Goal: Information Seeking & Learning: Find specific fact

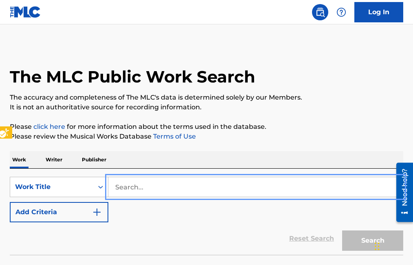
click at [116, 186] on input "Search..." at bounding box center [255, 187] width 294 height 20
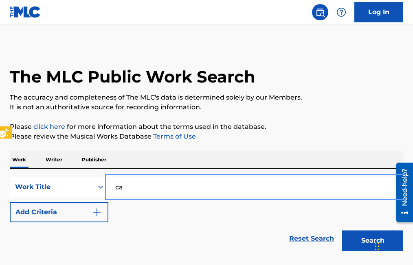
type input "c"
type input "CANTO A NUEVO LEON"
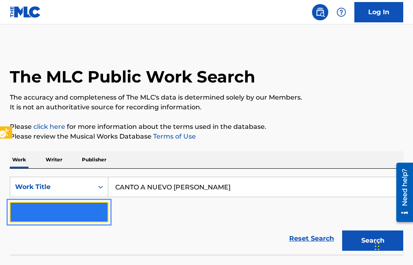
click at [97, 215] on img "Search Form" at bounding box center [97, 212] width 10 height 10
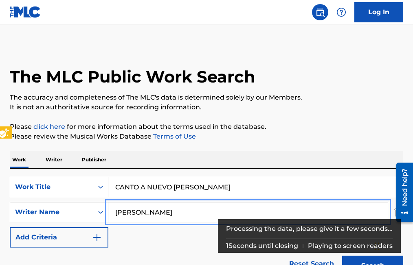
type input "ERNESTO BAEZ"
click at [10, 227] on button "Add Criteria" at bounding box center [59, 237] width 98 height 20
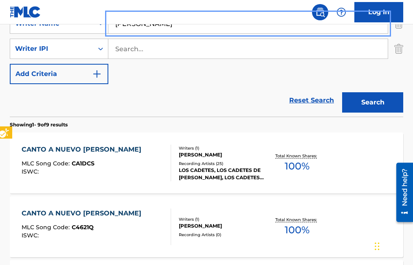
scroll to position [203, 0]
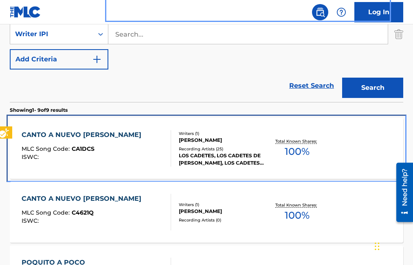
click at [84, 151] on span "CA1DCS" at bounding box center [83, 148] width 23 height 7
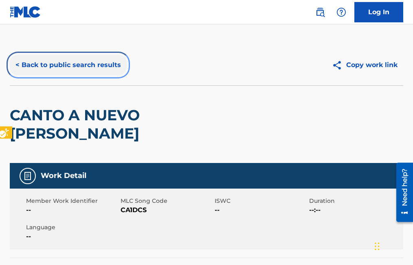
click at [14, 66] on button "< Back to public search results" at bounding box center [68, 65] width 117 height 20
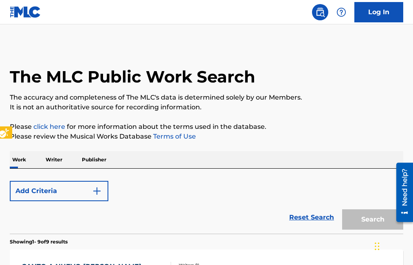
scroll to position [275, 0]
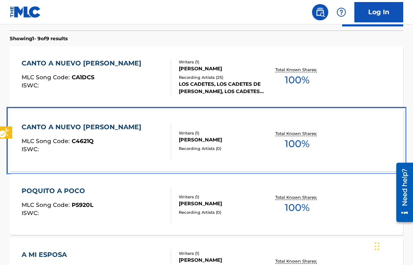
click at [83, 140] on span "C4621Q" at bounding box center [83, 141] width 22 height 7
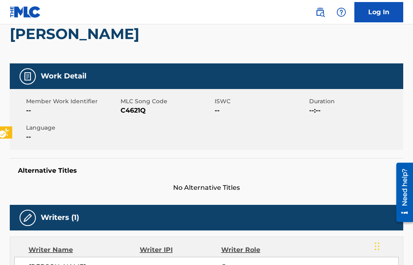
scroll to position [81, 0]
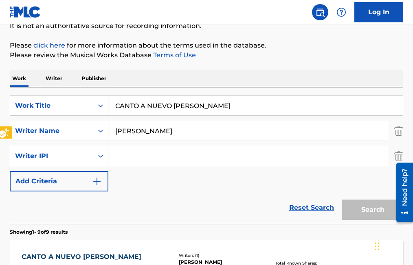
scroll to position [347, 0]
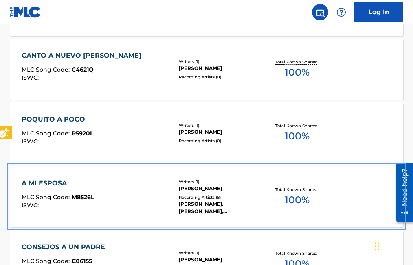
click at [87, 200] on span "M8526L" at bounding box center [83, 197] width 22 height 7
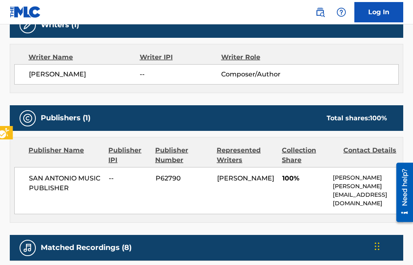
scroll to position [318, 0]
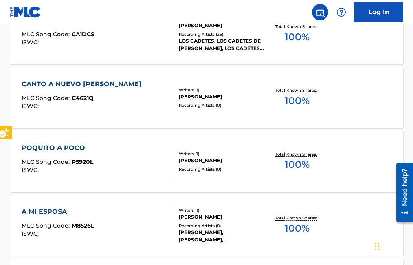
scroll to position [418, 0]
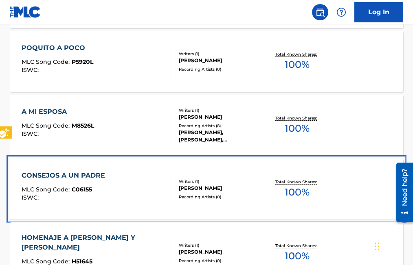
click at [80, 189] on span "C06155" at bounding box center [82, 189] width 20 height 7
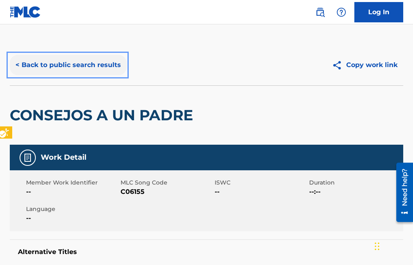
click at [17, 63] on button "< Back to public search results" at bounding box center [68, 65] width 117 height 20
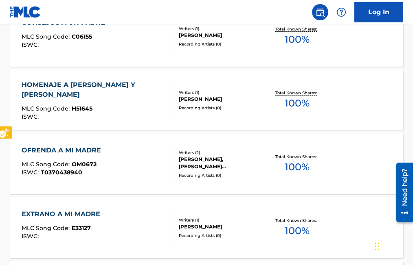
scroll to position [612, 0]
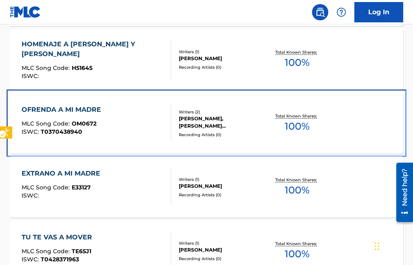
click at [85, 120] on div "OFRENDA A MI MADRE MLC Song Code : OM0672 ISWC : T0370438940" at bounding box center [63, 123] width 83 height 37
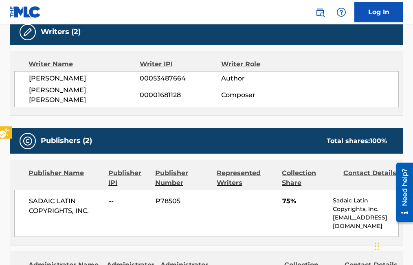
scroll to position [163, 0]
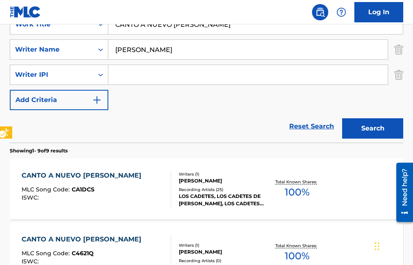
scroll to position [683, 0]
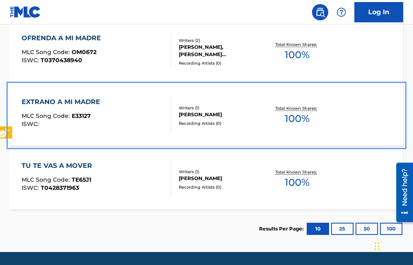
click at [85, 115] on span "E33127" at bounding box center [81, 115] width 19 height 7
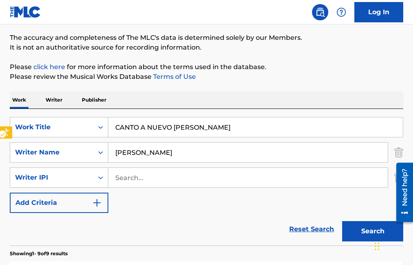
scroll to position [18, 0]
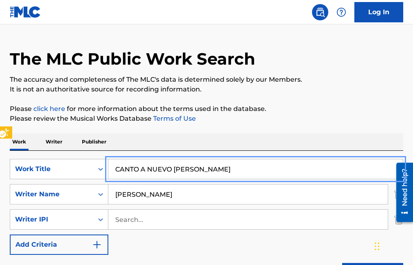
drag, startPoint x: 115, startPoint y: 171, endPoint x: 226, endPoint y: 172, distance: 111.5
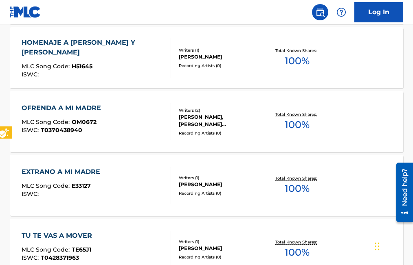
scroll to position [628, 0]
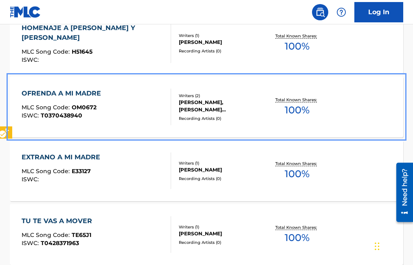
click at [87, 108] on span "OM0672" at bounding box center [84, 107] width 25 height 7
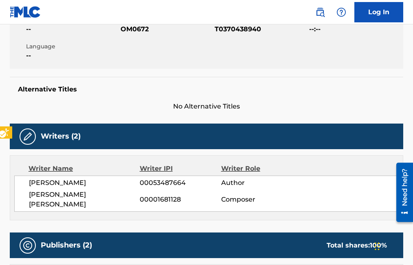
scroll to position [122, 0]
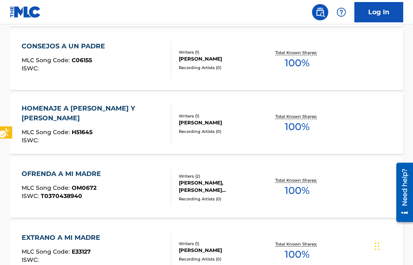
scroll to position [547, 0]
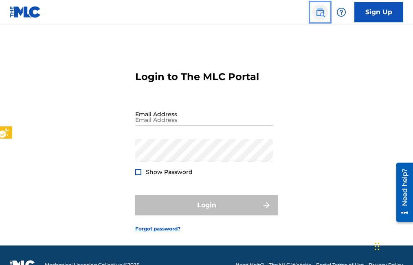
click at [318, 12] on img "Page Menu" at bounding box center [320, 12] width 10 height 10
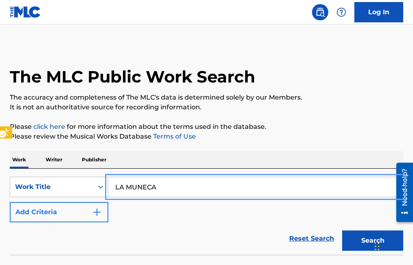
type input "LA MUNECA"
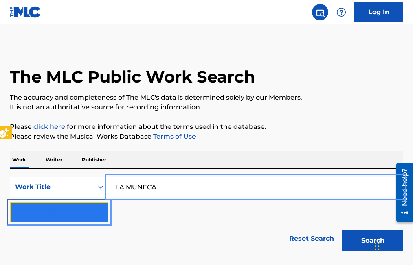
click at [96, 213] on img "Search Form" at bounding box center [97, 212] width 10 height 10
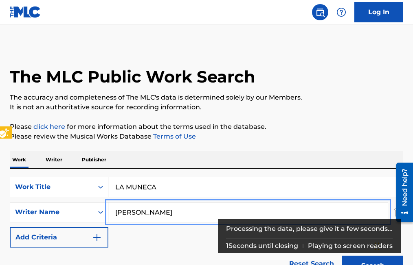
type input "ERNESTO B AEZ"
click at [10, 227] on button "Add Criteria" at bounding box center [59, 237] width 98 height 20
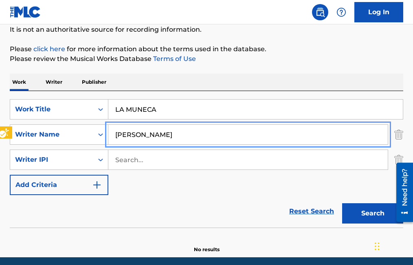
scroll to position [109, 0]
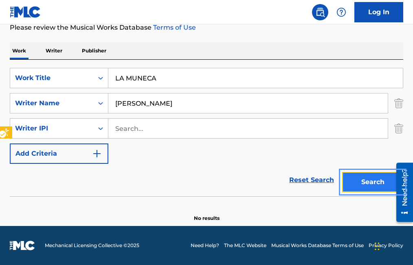
click at [373, 181] on button "Search" at bounding box center [372, 182] width 61 height 20
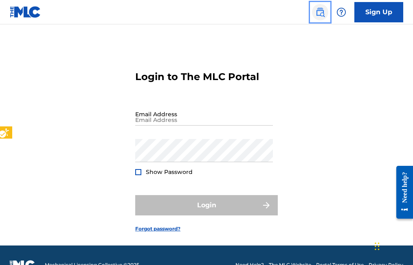
click at [319, 12] on img "Page Menu" at bounding box center [320, 12] width 10 height 10
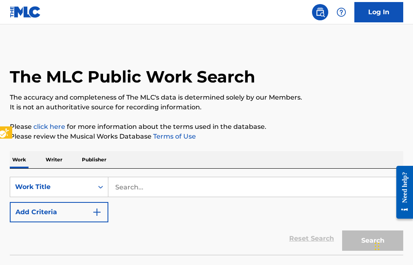
scroll to position [20, 0]
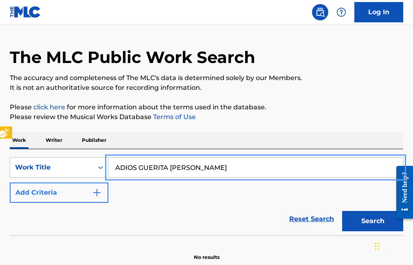
type input "ADIOS GUERITA [PERSON_NAME]"
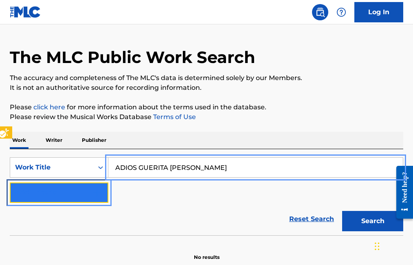
click at [100, 189] on img "Search Form" at bounding box center [97, 193] width 10 height 10
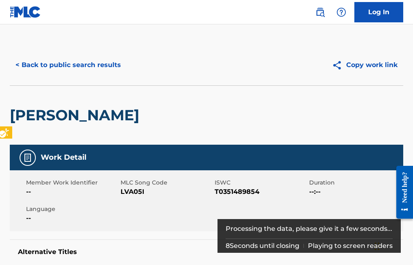
scroll to position [349, 0]
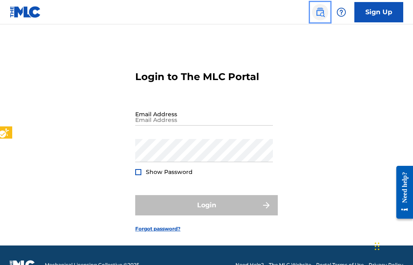
click at [317, 15] on img "Page Menu" at bounding box center [320, 12] width 10 height 10
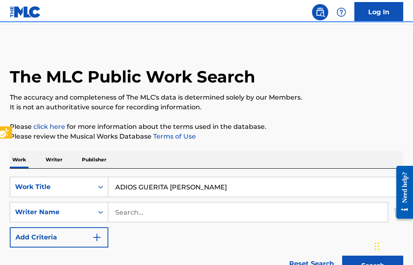
scroll to position [24, 0]
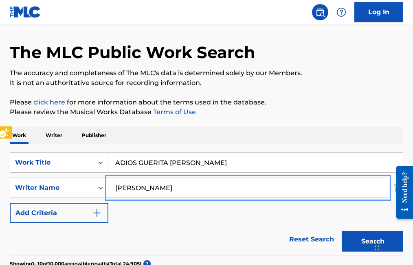
type input "[PERSON_NAME]"
click at [342, 231] on button "Search" at bounding box center [372, 241] width 61 height 20
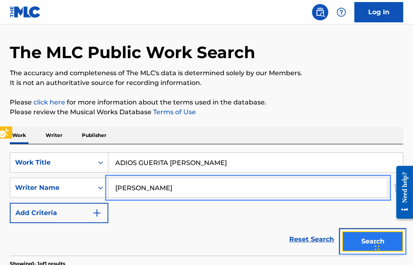
click at [360, 246] on button "Search" at bounding box center [372, 241] width 61 height 20
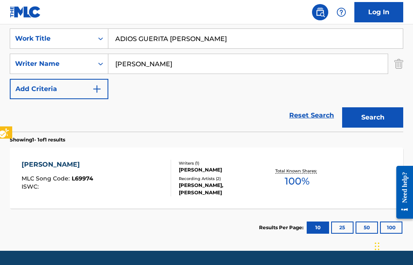
scroll to position [163, 0]
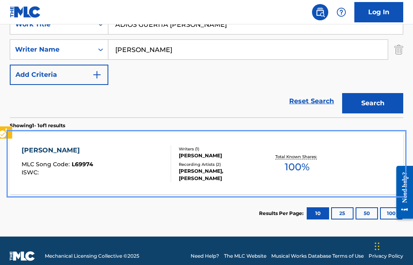
click at [85, 164] on span "L69974" at bounding box center [83, 164] width 22 height 7
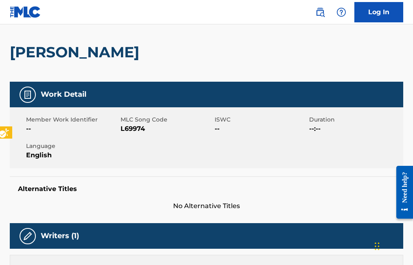
scroll to position [60, 0]
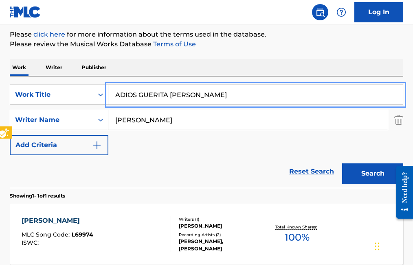
scroll to position [92, 0]
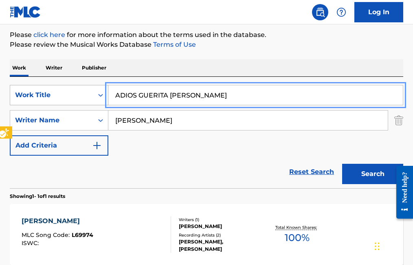
drag, startPoint x: 204, startPoint y: 93, endPoint x: 80, endPoint y: 95, distance: 123.7
click at [80, 95] on div "SearchWithCriteriaa7794e3d-02dd-42b3-ad27-9b5efc03afc7 Work Title ADIOS GUERITA…" at bounding box center [206, 95] width 393 height 20
type input "TE RECOMIENDO ESA INGRATA"
click at [342, 164] on button "Search" at bounding box center [372, 174] width 61 height 20
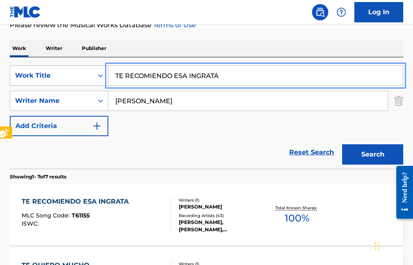
scroll to position [133, 0]
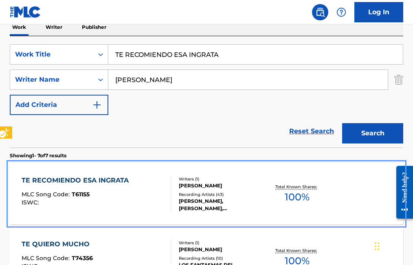
click at [88, 193] on span "T61155" at bounding box center [81, 194] width 18 height 7
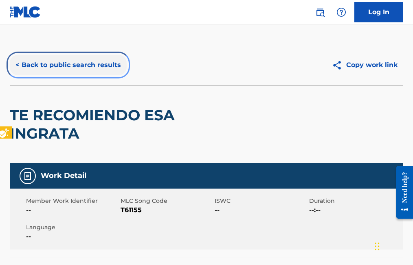
click at [16, 65] on button "< Back to public search results" at bounding box center [68, 65] width 117 height 20
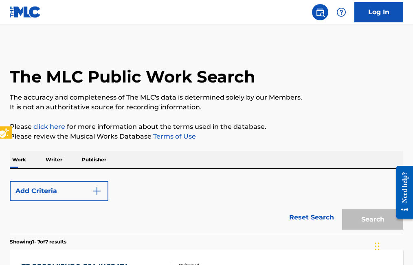
scroll to position [133, 0]
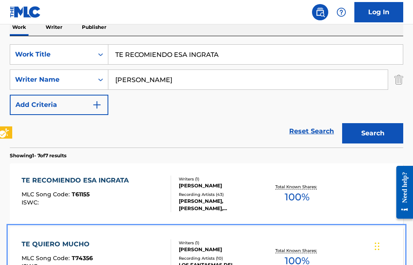
click at [81, 259] on span "T74356" at bounding box center [82, 258] width 21 height 7
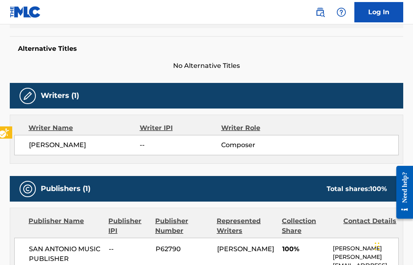
scroll to position [81, 0]
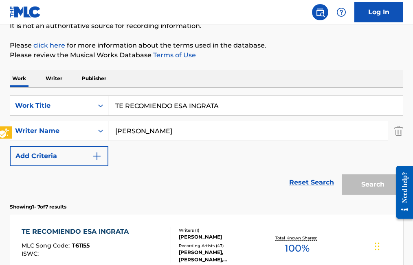
scroll to position [133, 0]
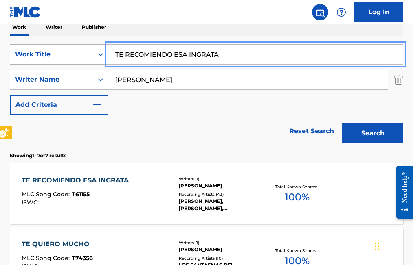
drag, startPoint x: 230, startPoint y: 56, endPoint x: 83, endPoint y: 48, distance: 147.5
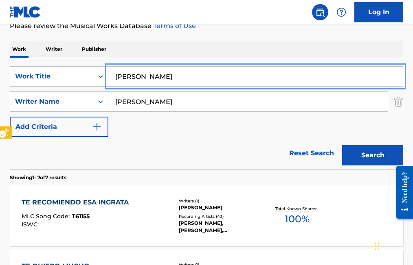
scroll to position [92, 0]
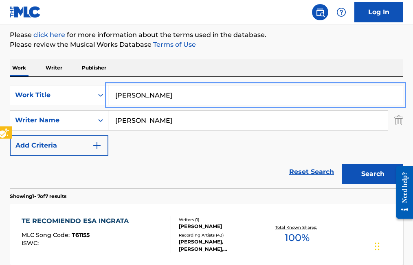
type input "[PERSON_NAME]"
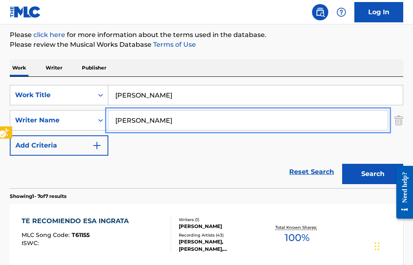
drag, startPoint x: 190, startPoint y: 121, endPoint x: 112, endPoint y: 115, distance: 77.9
type input "[PERSON_NAME]"
click at [342, 164] on button "Search" at bounding box center [372, 174] width 61 height 20
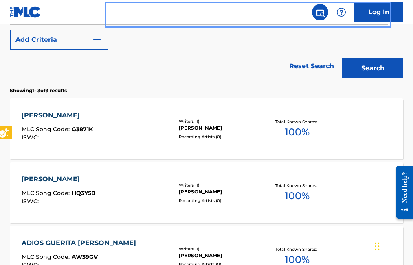
scroll to position [173, 0]
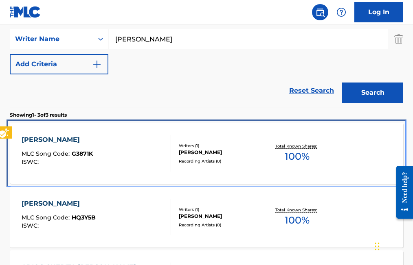
click at [87, 153] on span "G3871K" at bounding box center [82, 153] width 21 height 7
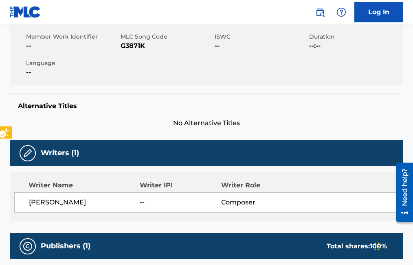
scroll to position [81, 0]
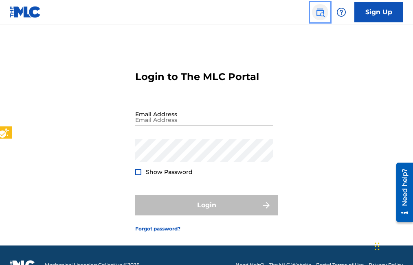
click at [319, 12] on img "Page Menu" at bounding box center [320, 12] width 10 height 10
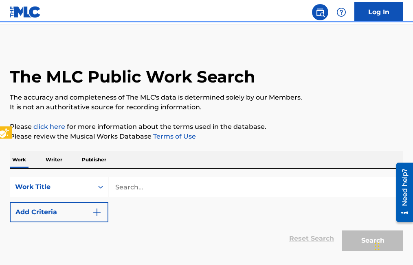
scroll to position [20, 0]
